Goal: Information Seeking & Learning: Learn about a topic

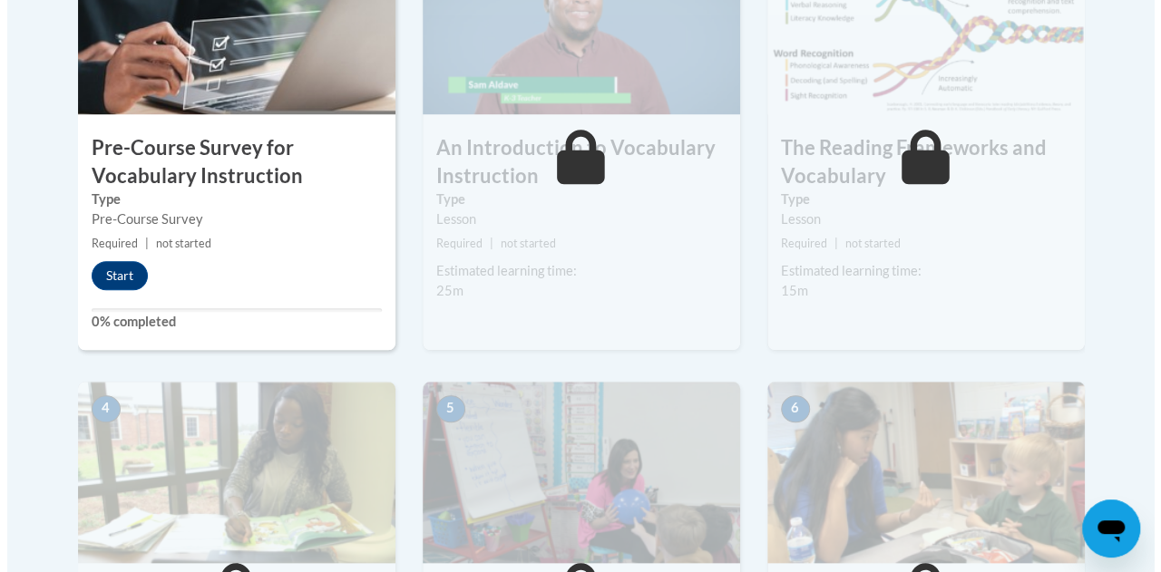
scroll to position [635, 0]
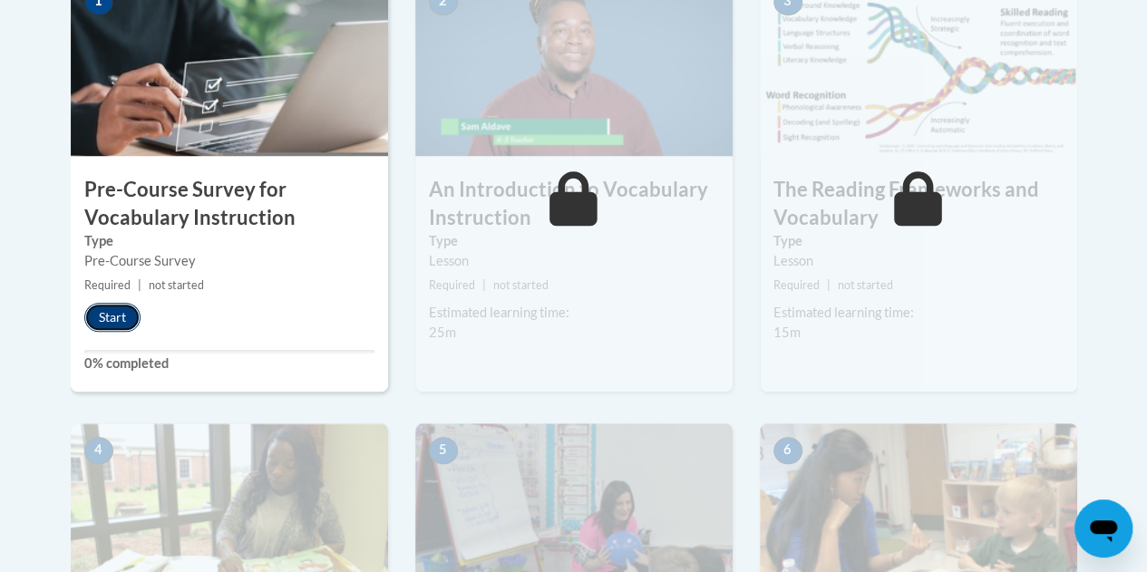
click at [116, 317] on button "Start" at bounding box center [112, 317] width 56 height 29
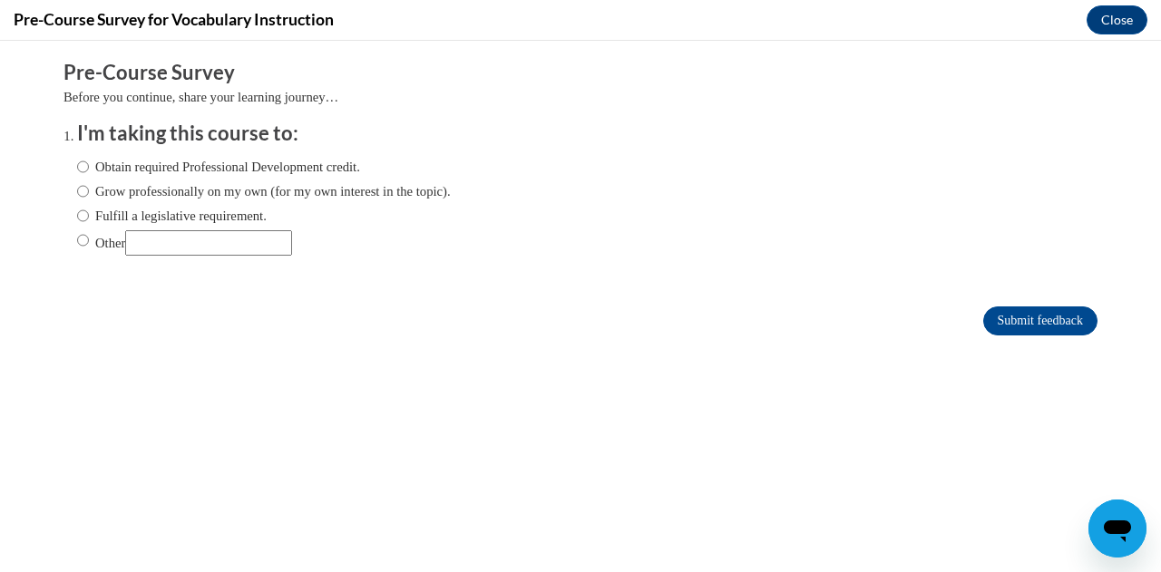
scroll to position [0, 0]
click at [77, 213] on input "Fulfill a legislative requirement." at bounding box center [83, 216] width 12 height 20
radio input "true"
click at [1016, 322] on input "Submit feedback" at bounding box center [1040, 321] width 114 height 29
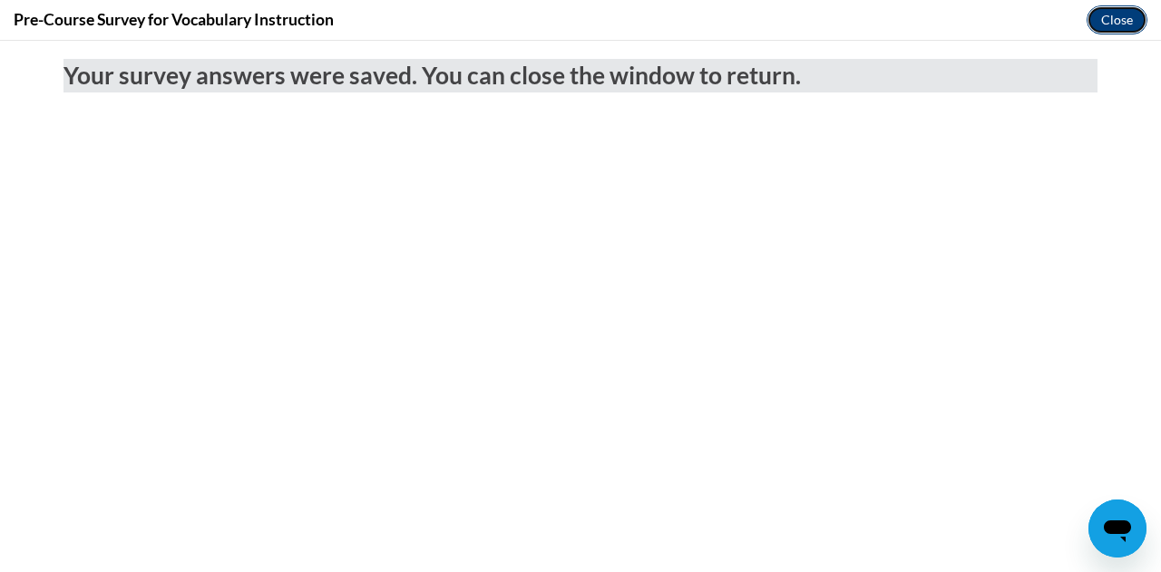
click at [1110, 16] on button "Close" at bounding box center [1117, 19] width 61 height 29
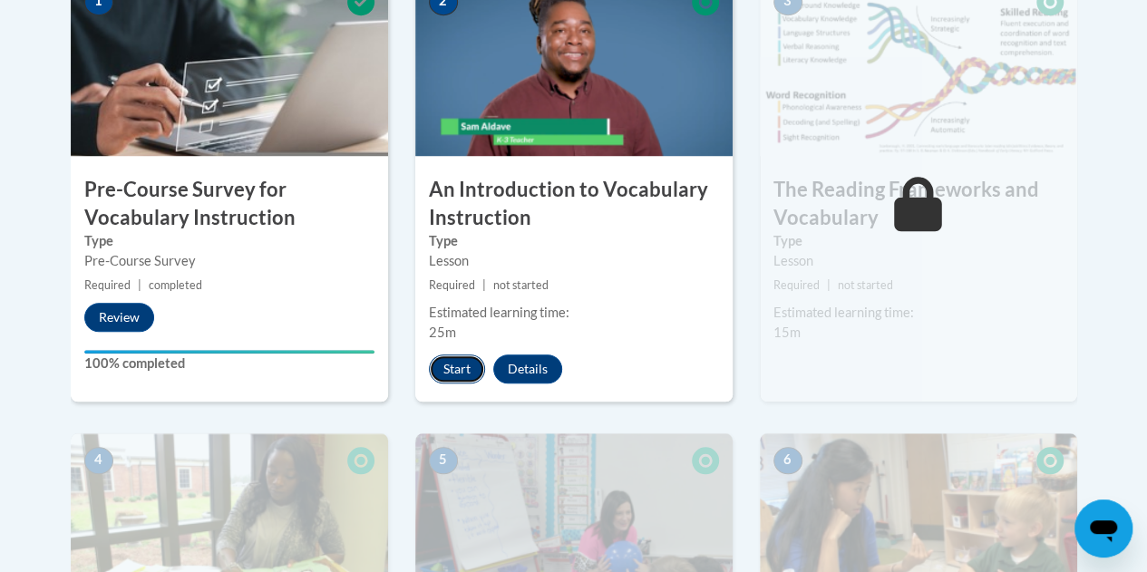
click at [453, 365] on button "Start" at bounding box center [457, 369] width 56 height 29
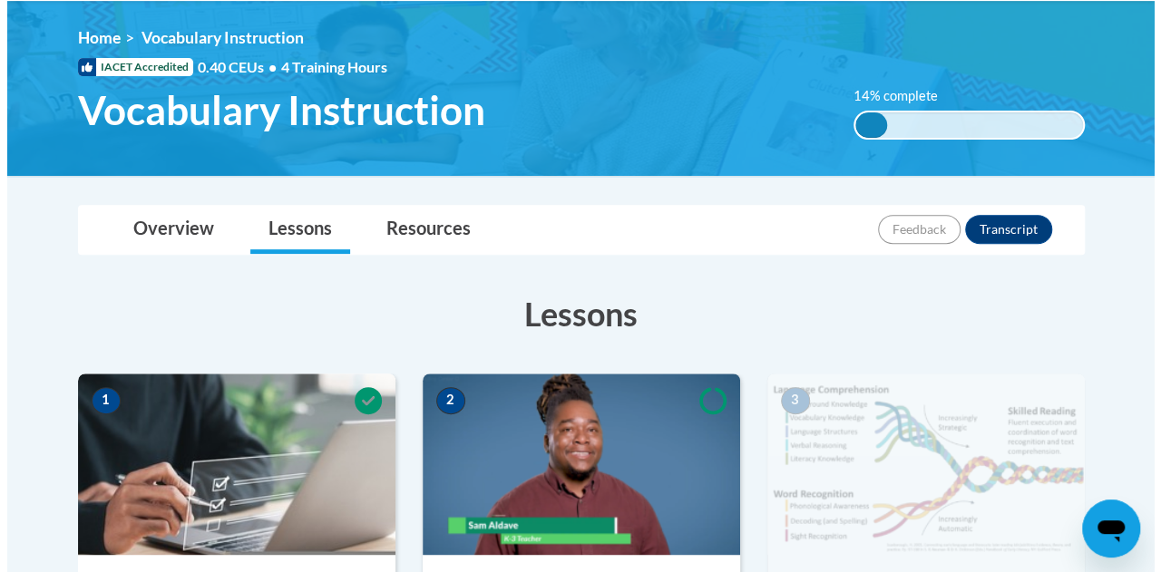
scroll to position [453, 0]
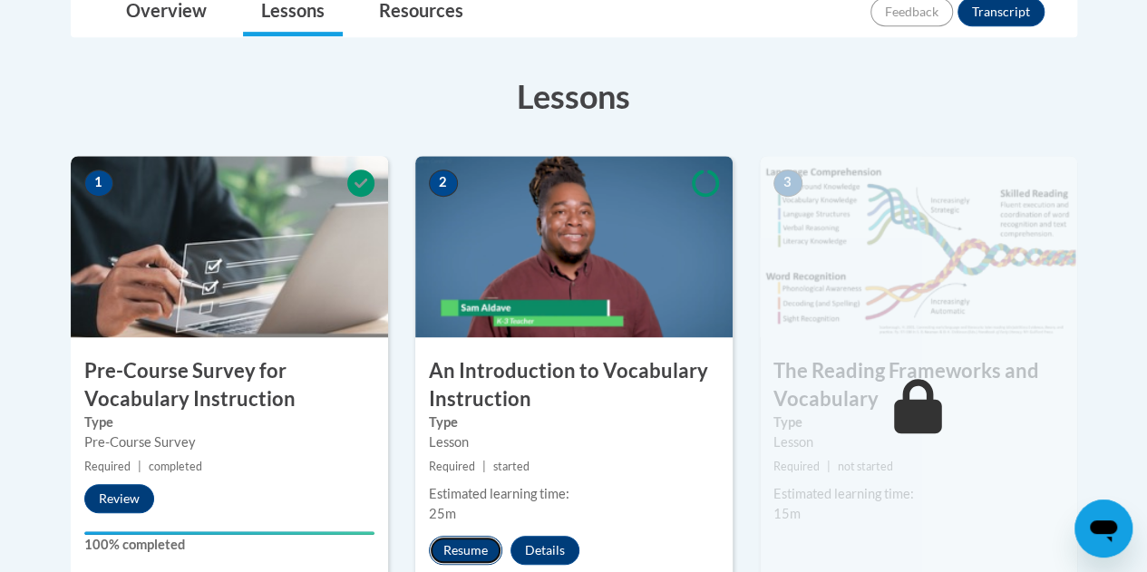
click at [468, 549] on button "Resume" at bounding box center [465, 550] width 73 height 29
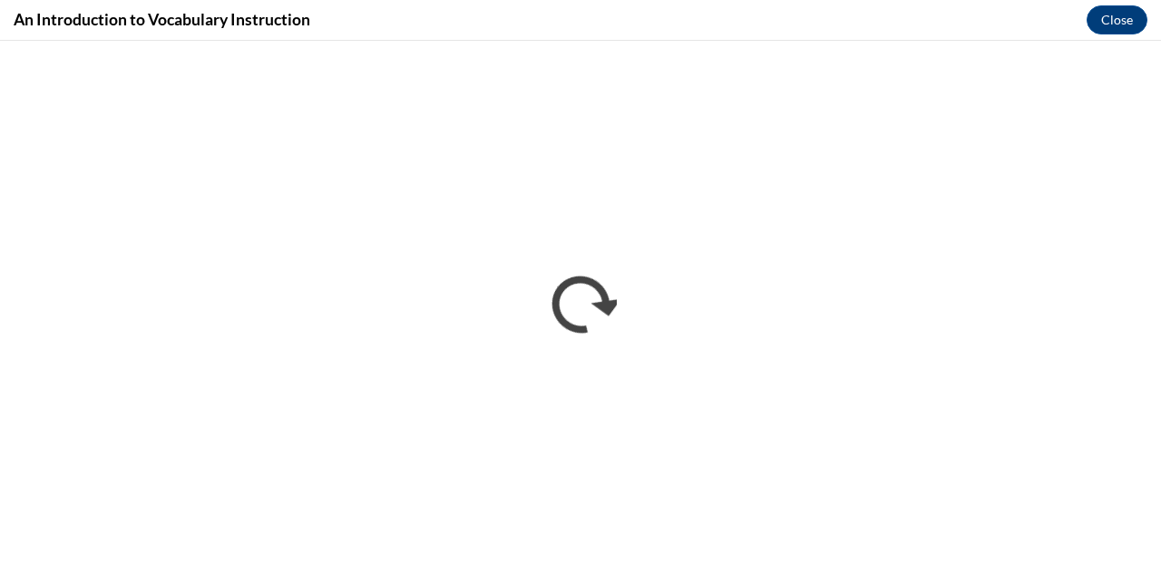
scroll to position [0, 0]
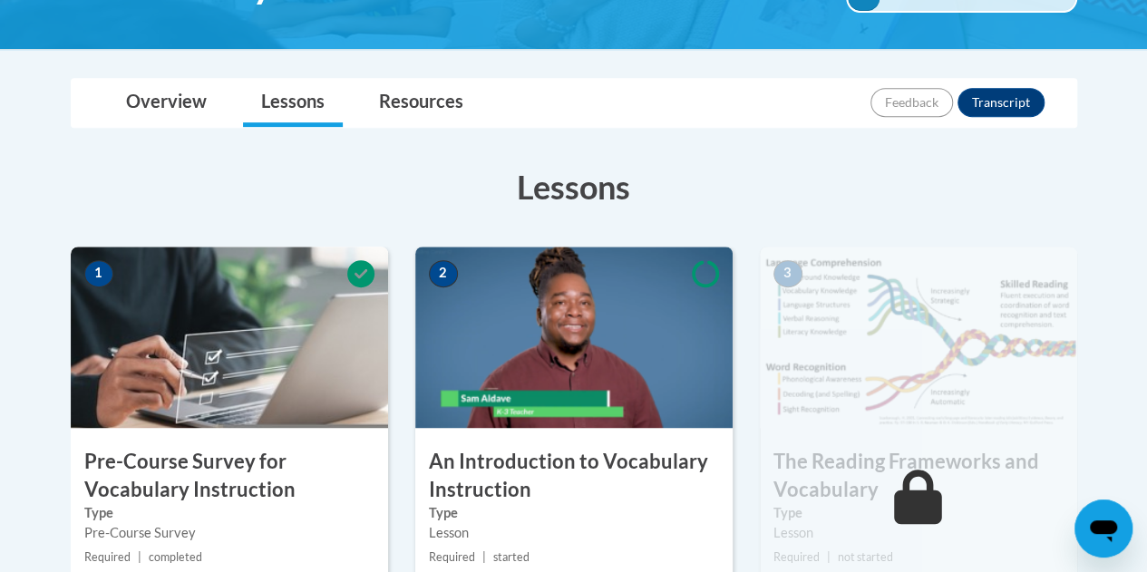
click at [564, 373] on img at bounding box center [573, 337] width 317 height 181
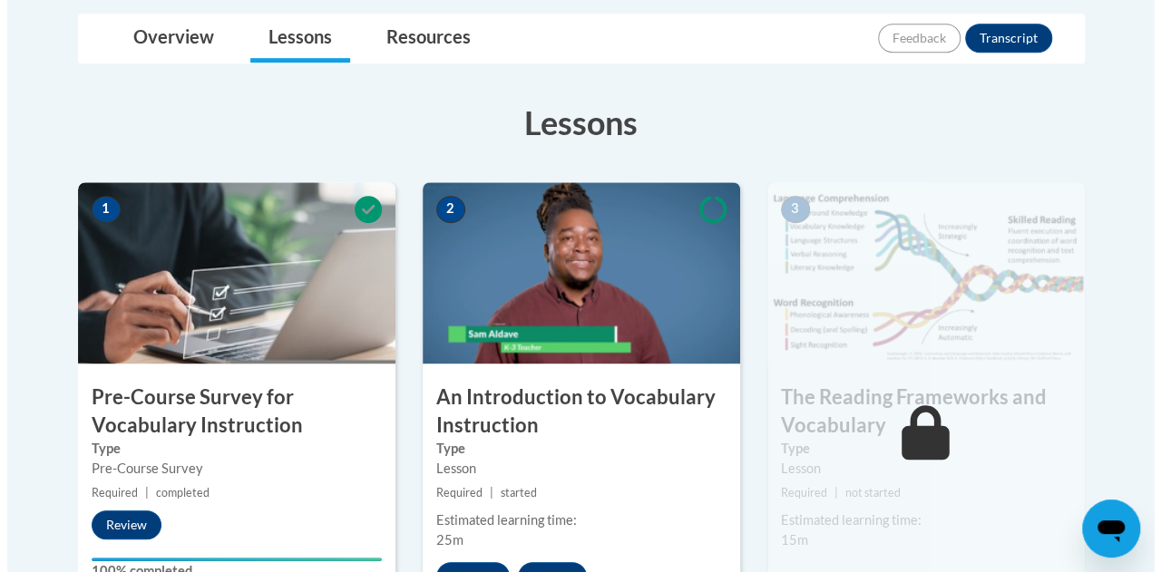
scroll to position [544, 0]
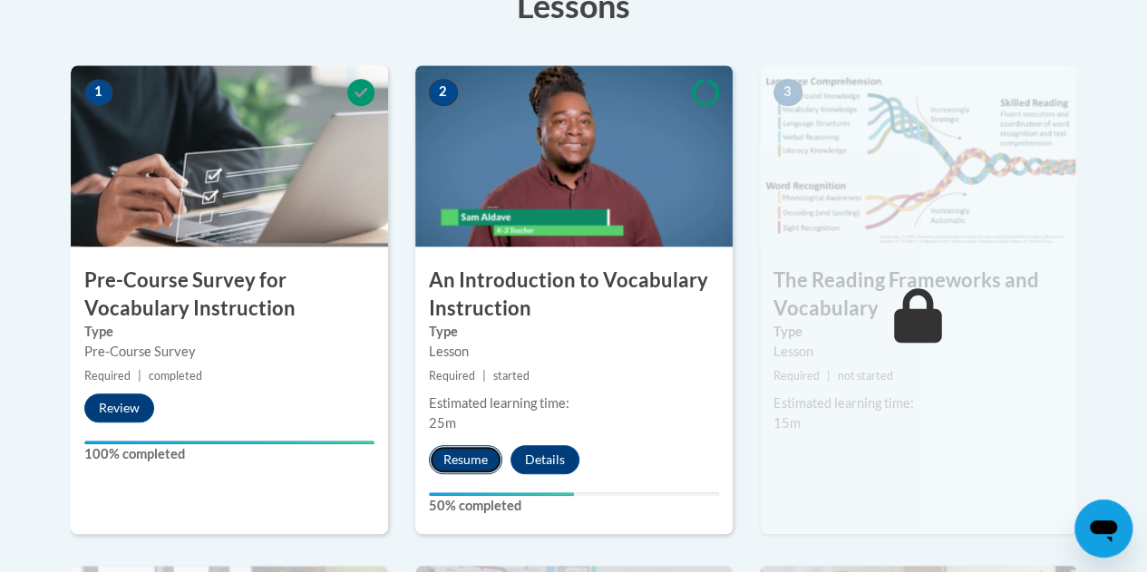
click at [470, 461] on button "Resume" at bounding box center [465, 459] width 73 height 29
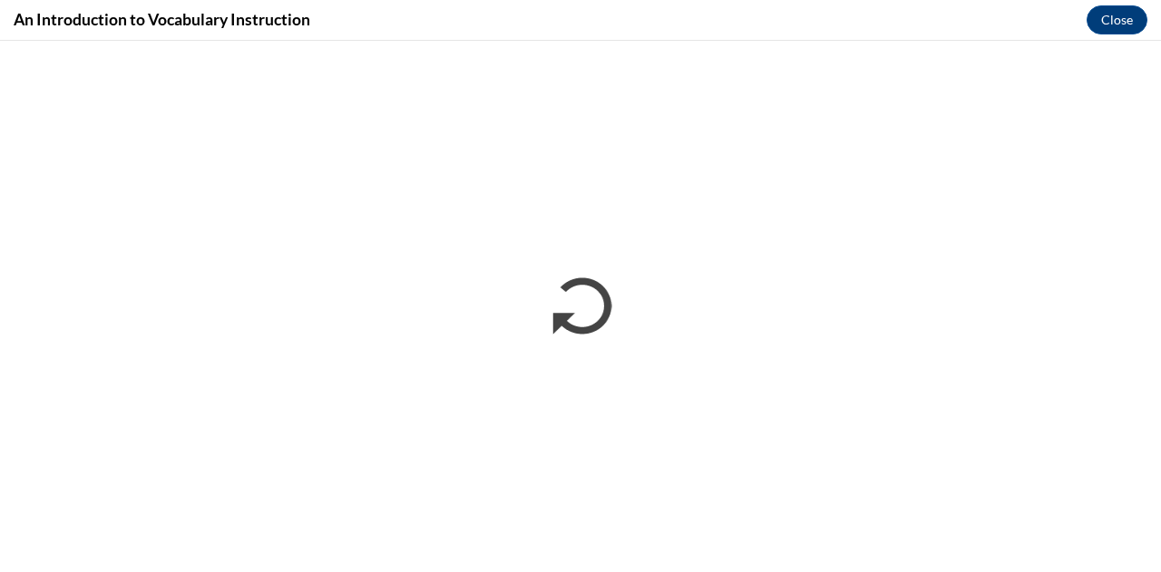
scroll to position [0, 0]
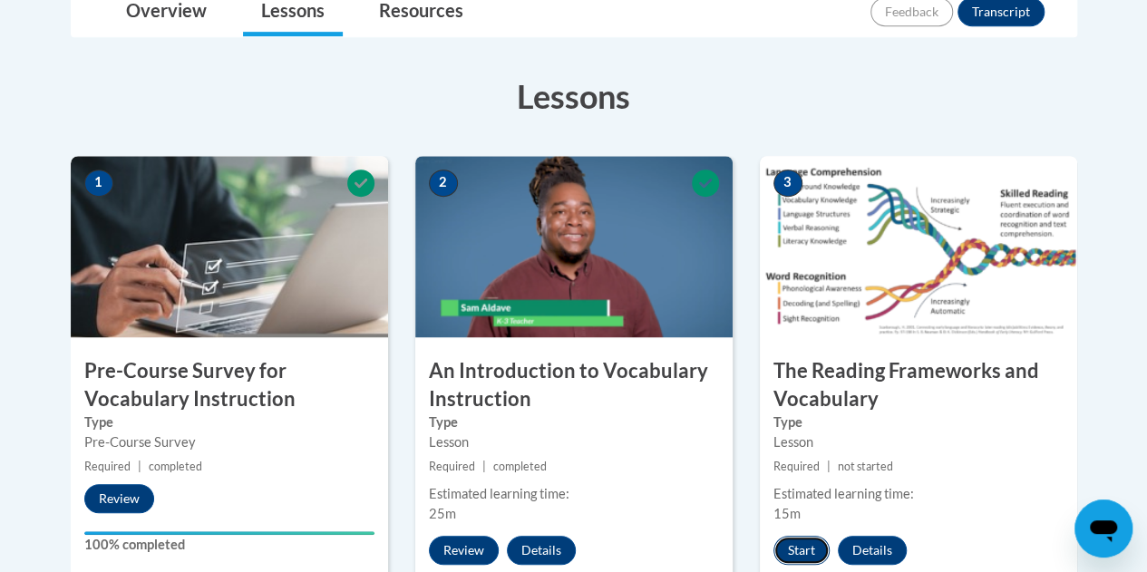
click at [808, 548] on button "Start" at bounding box center [802, 550] width 56 height 29
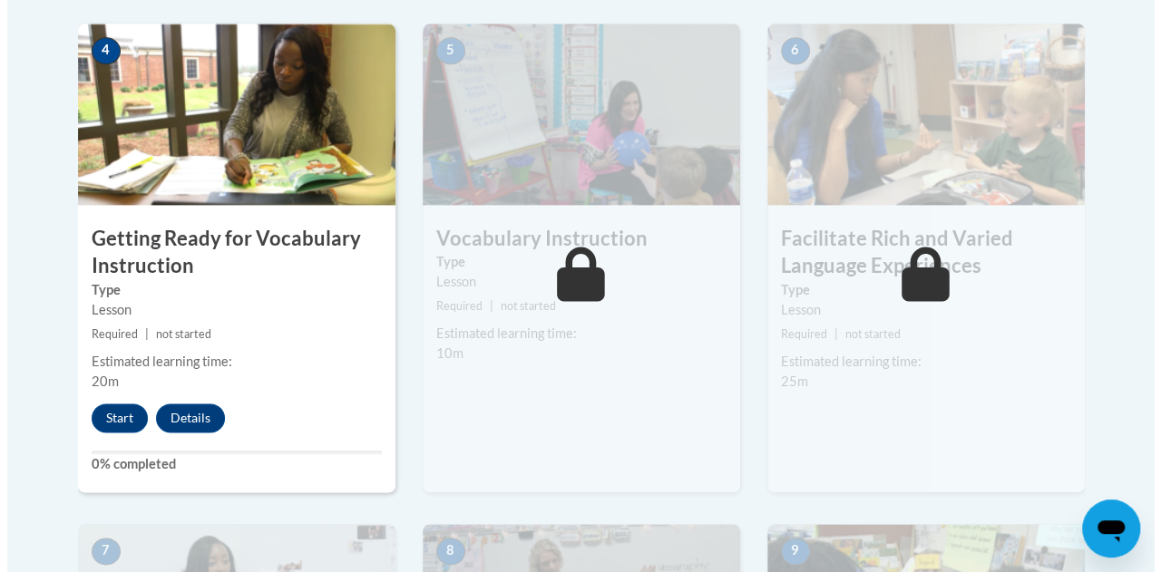
scroll to position [1088, 0]
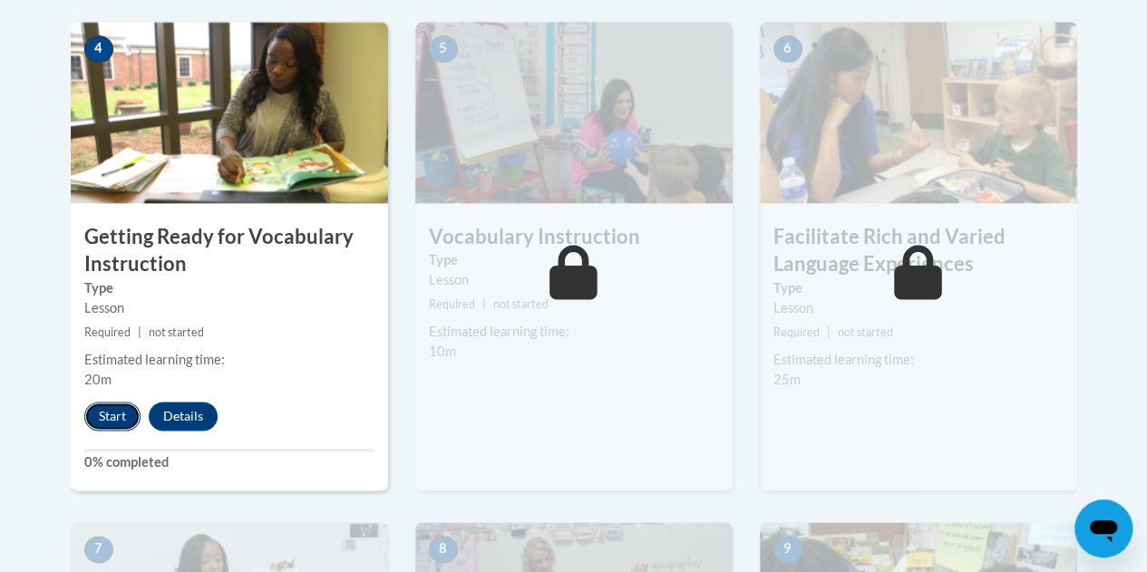
click at [111, 413] on button "Start" at bounding box center [112, 416] width 56 height 29
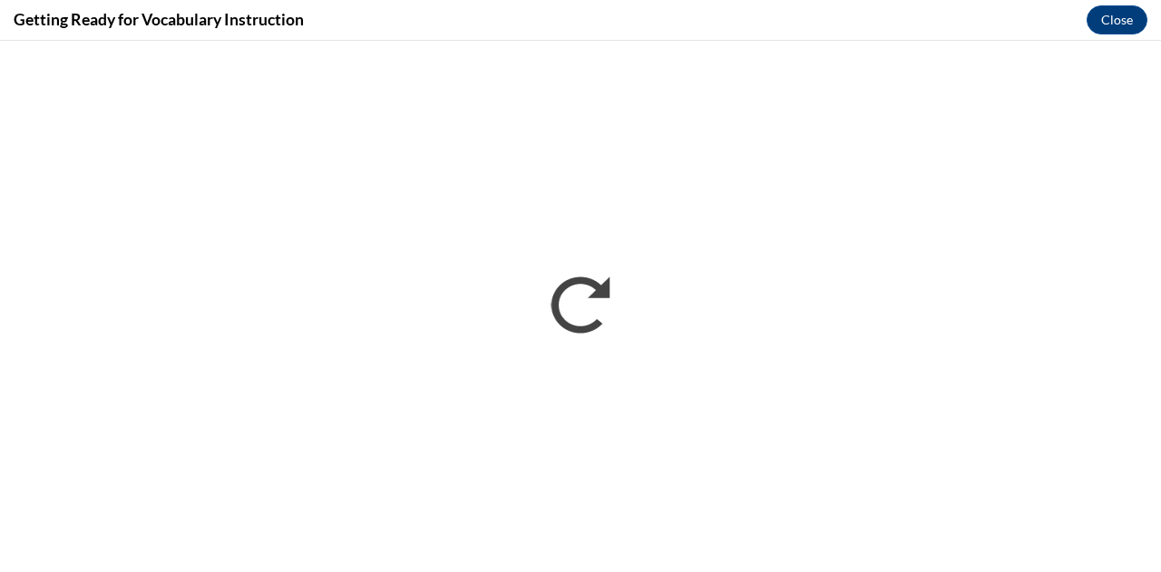
scroll to position [0, 0]
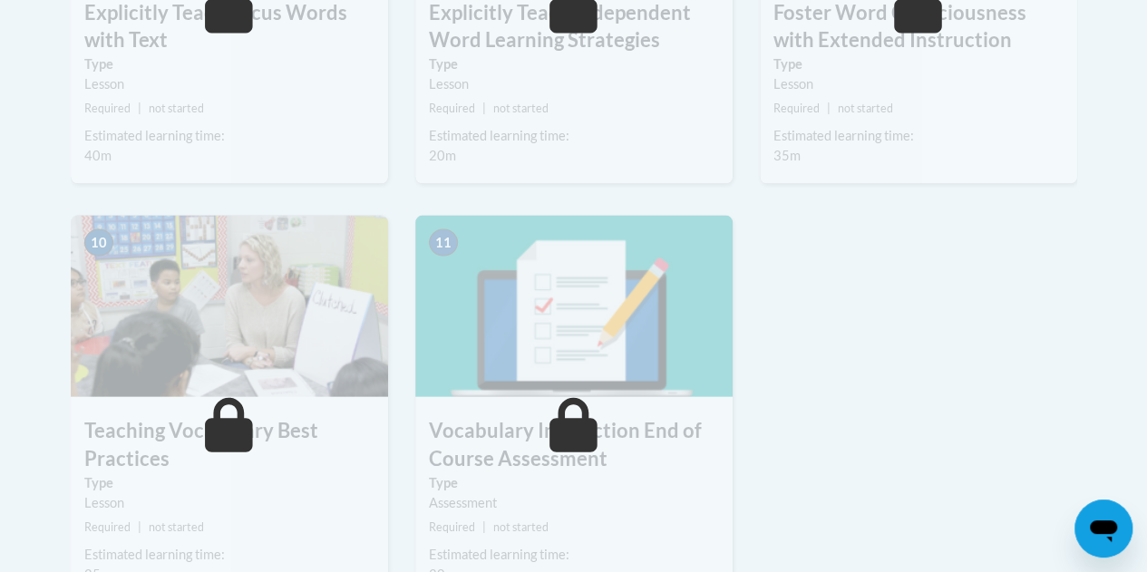
scroll to position [1814, 0]
